Goal: Transaction & Acquisition: Subscribe to service/newsletter

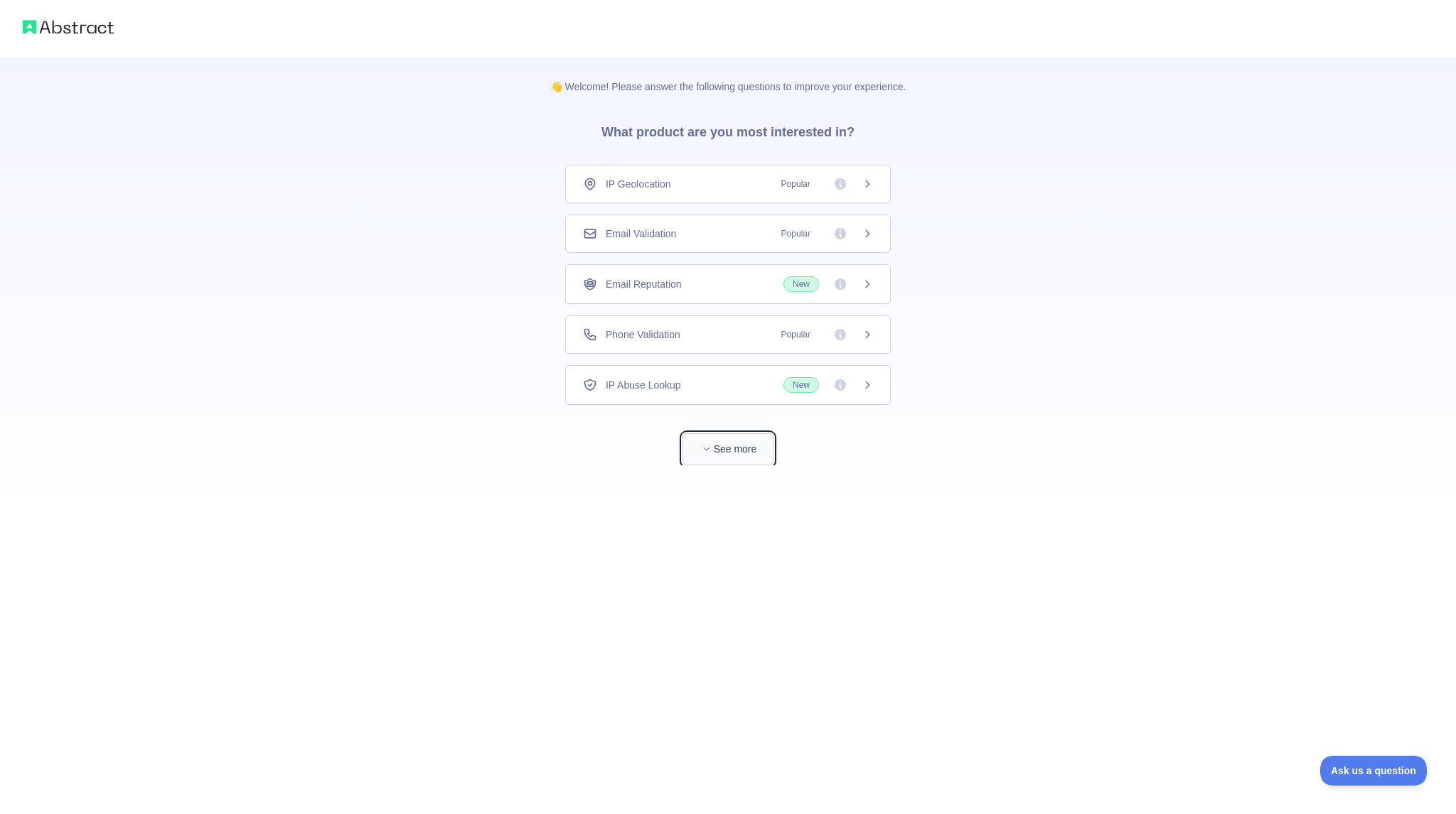
click at [709, 450] on icon "button" at bounding box center [707, 449] width 9 height 9
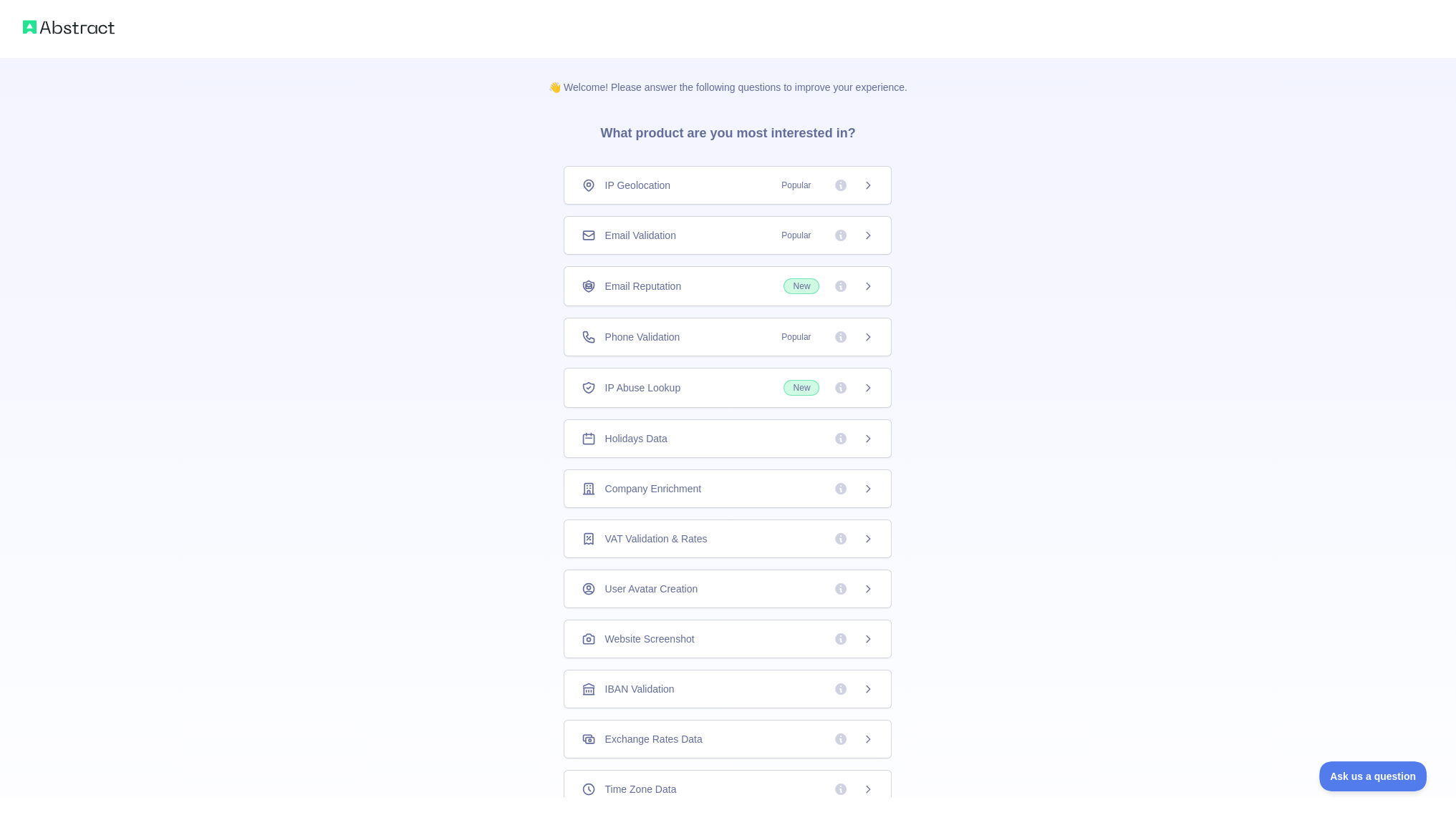
click at [699, 393] on div "IP Abuse Lookup New" at bounding box center [727, 388] width 292 height 16
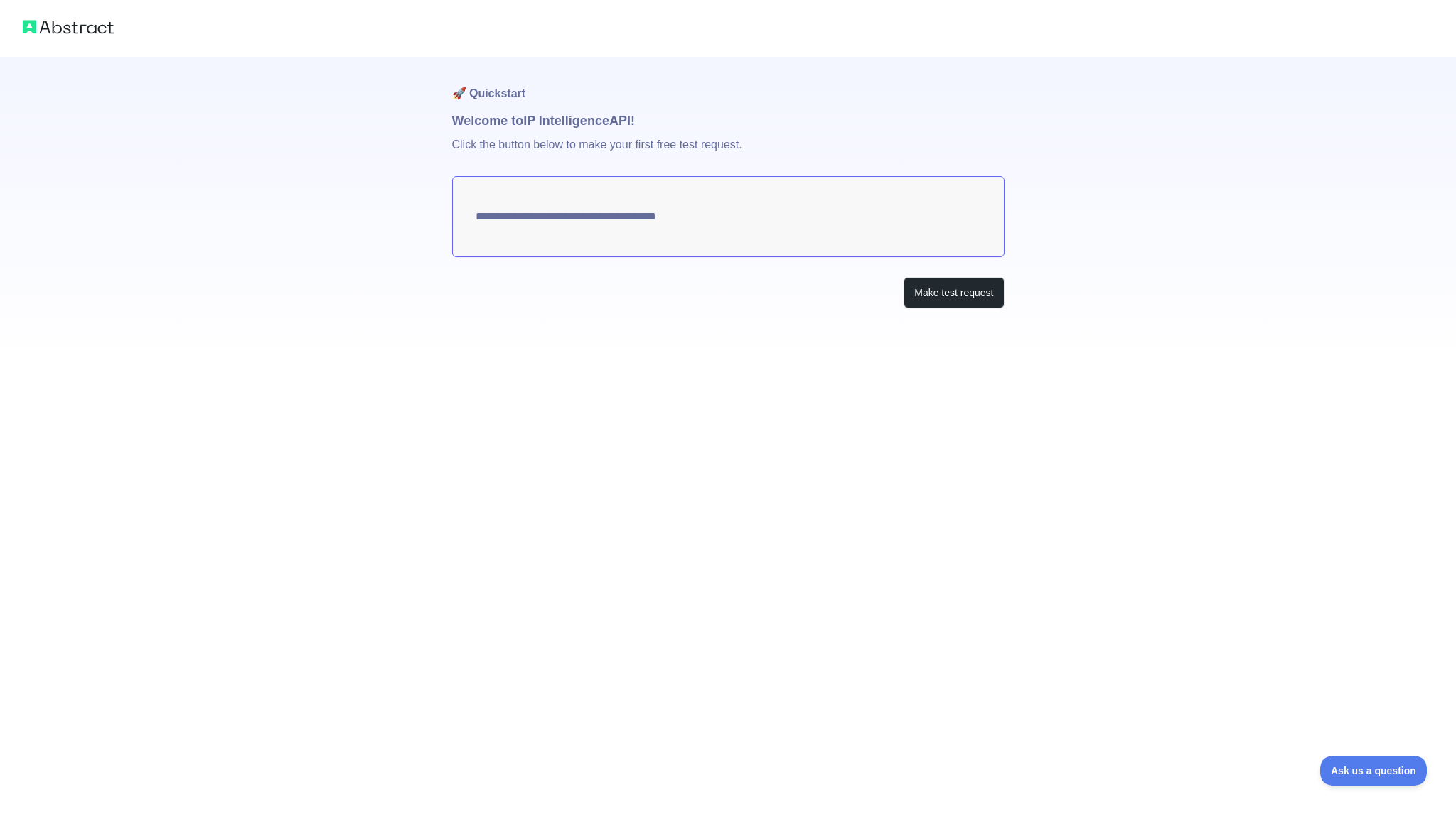
type textarea "**********"
click at [981, 298] on button "Make test request" at bounding box center [954, 293] width 101 height 32
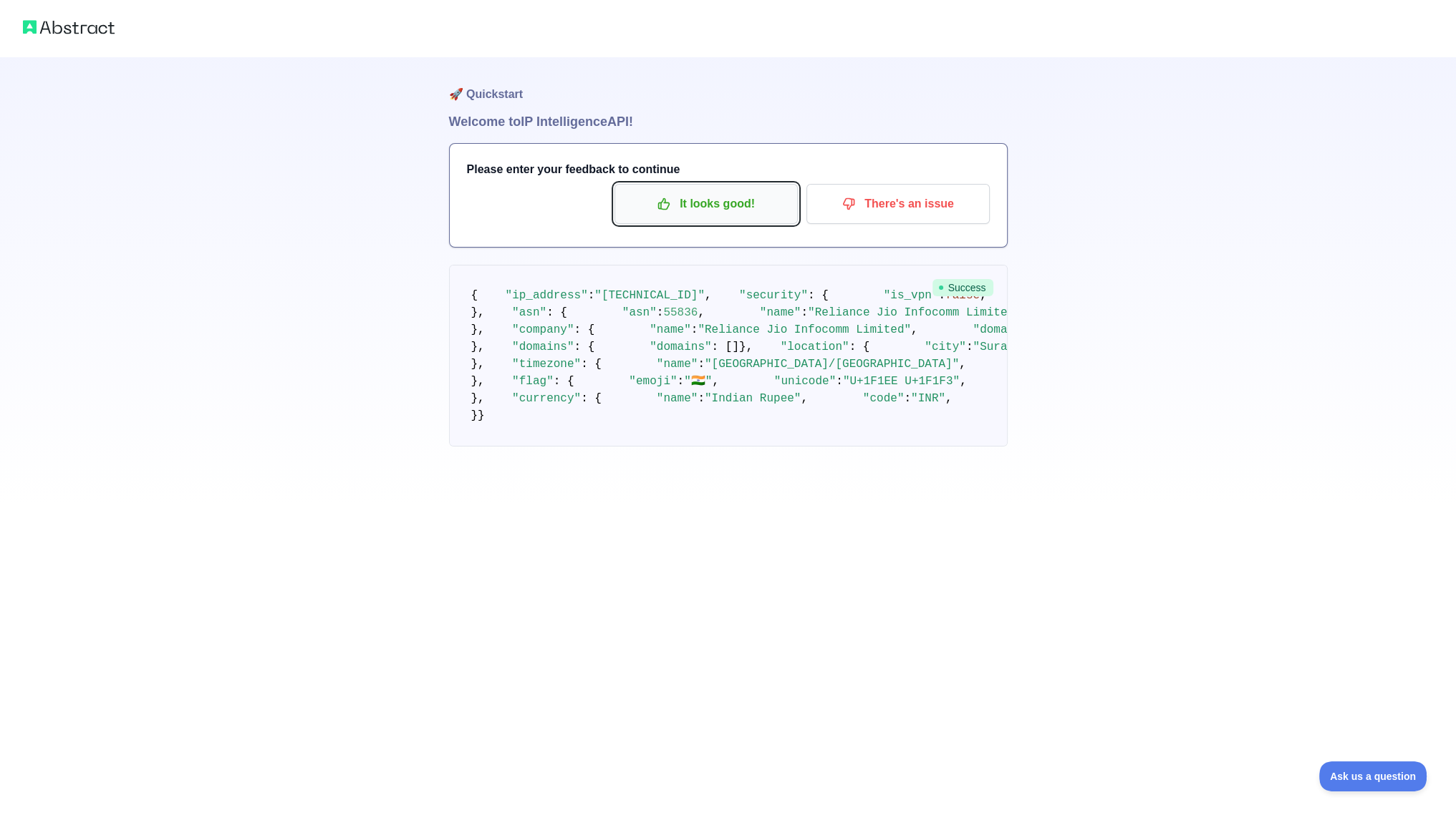
click at [740, 215] on p "It looks good!" at bounding box center [706, 203] width 162 height 24
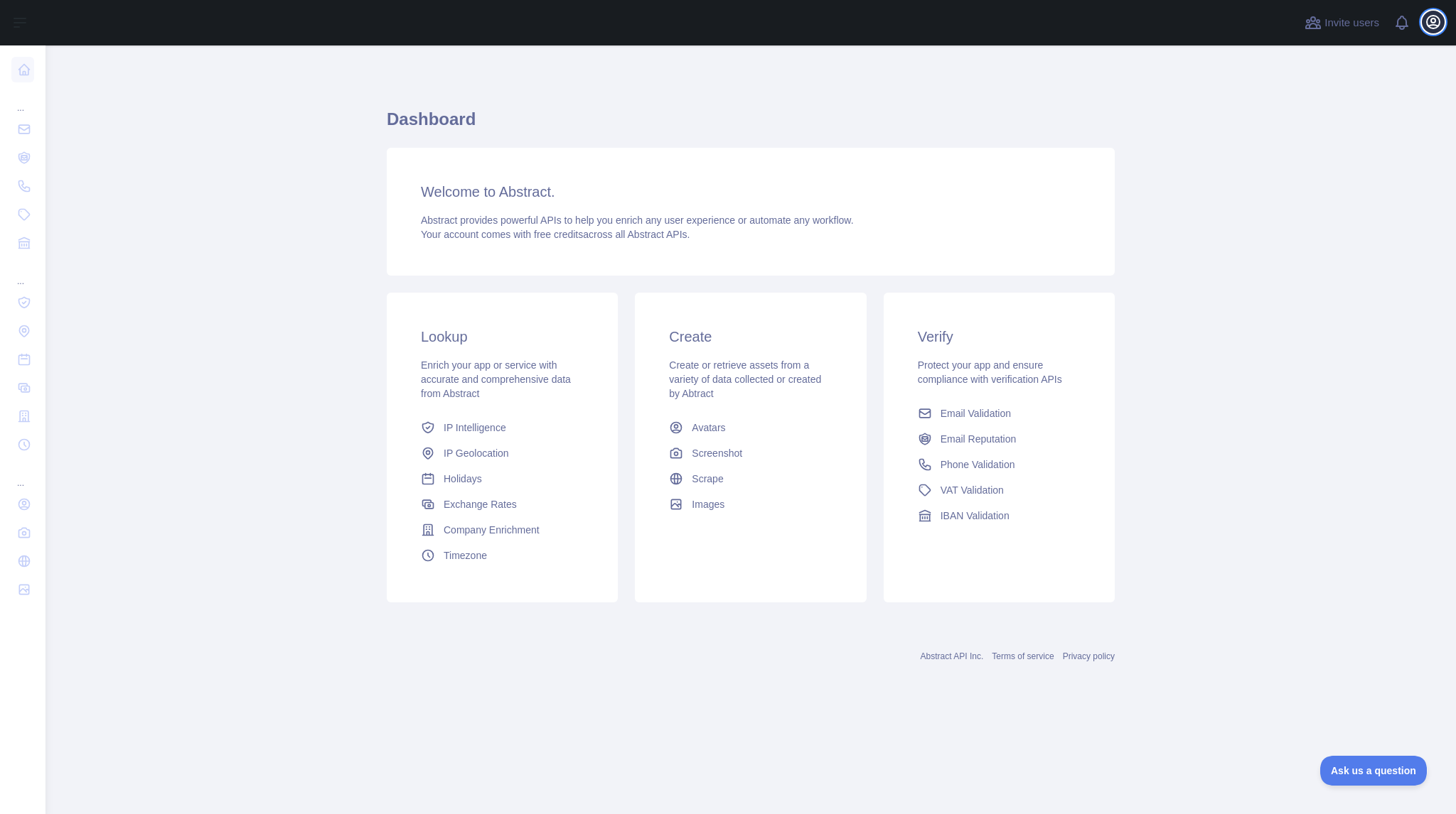
click at [1431, 21] on icon "button" at bounding box center [1433, 22] width 12 height 12
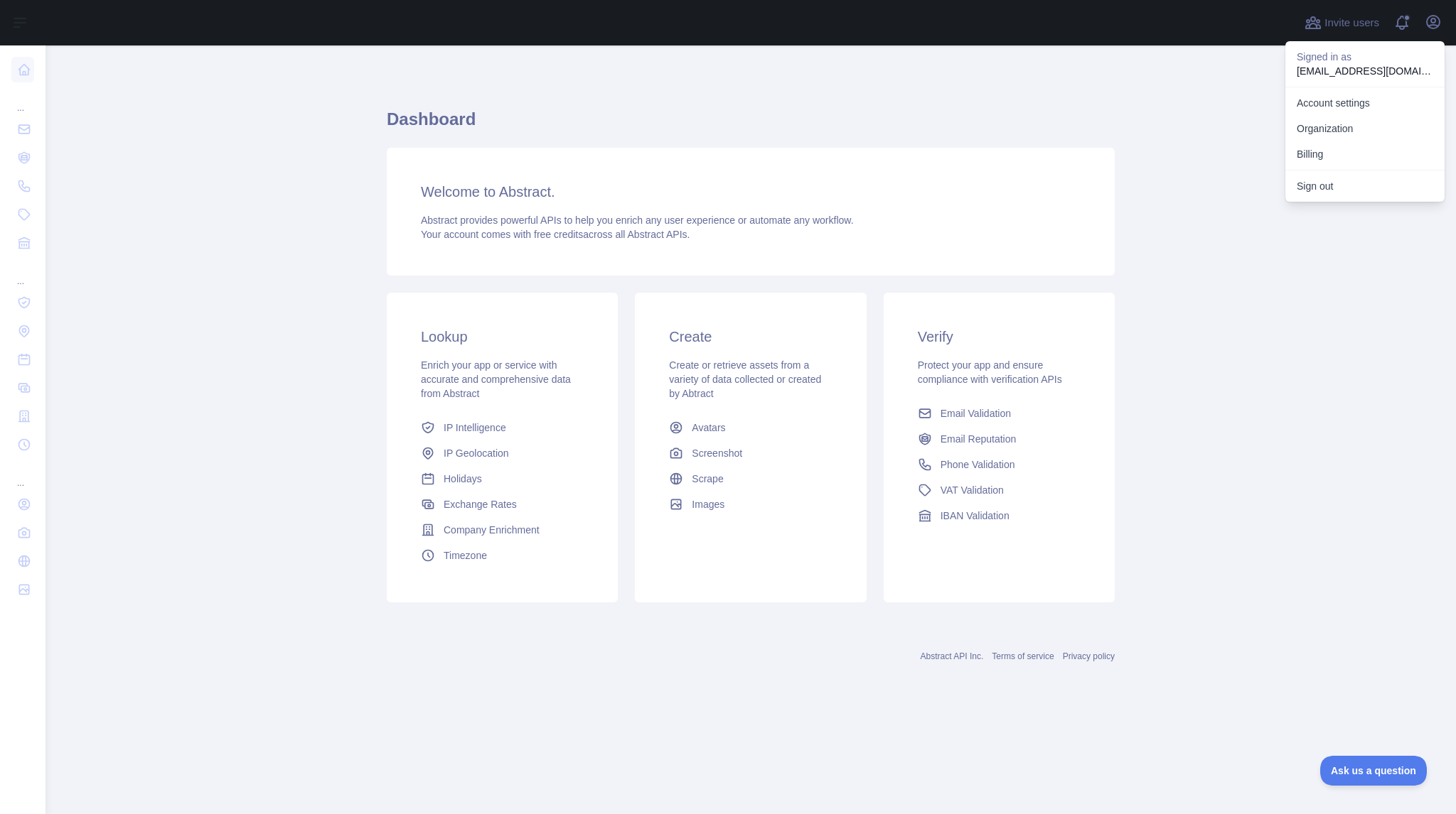
click at [1285, 319] on main "Dashboard Welcome to Abstract. Abstract provides powerful APIs to help you enri…" at bounding box center [751, 430] width 1410 height 769
